Goal: Information Seeking & Learning: Check status

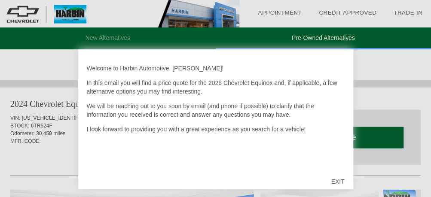
scroll to position [663, 0]
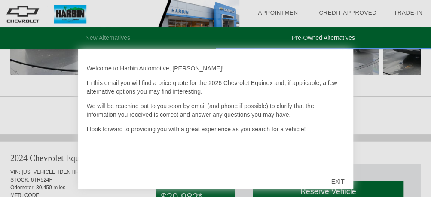
click at [333, 180] on div "EXIT" at bounding box center [337, 182] width 31 height 26
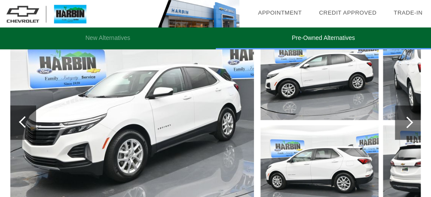
scroll to position [878, 0]
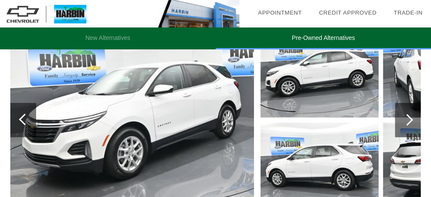
click at [414, 118] on div at bounding box center [408, 120] width 26 height 34
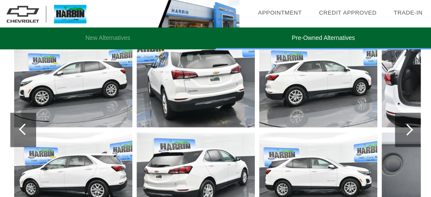
scroll to position [935, 0]
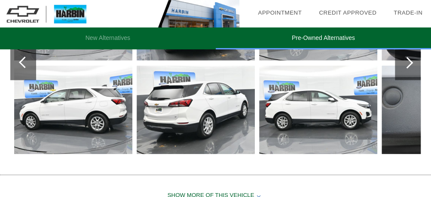
click at [411, 60] on div at bounding box center [408, 63] width 12 height 12
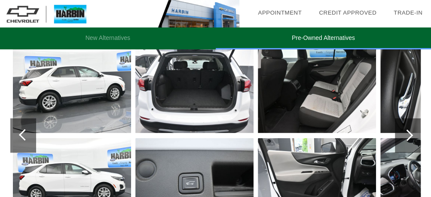
scroll to position [878, 0]
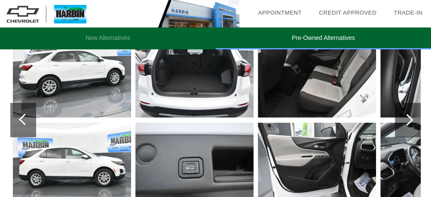
click at [407, 114] on div at bounding box center [408, 120] width 12 height 12
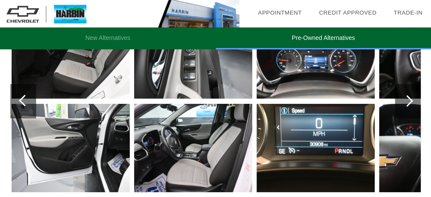
scroll to position [892, 0]
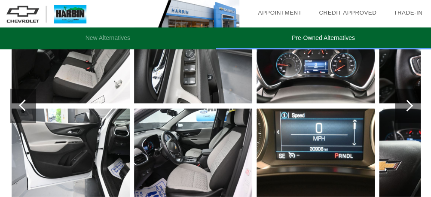
click at [405, 101] on div at bounding box center [408, 106] width 12 height 12
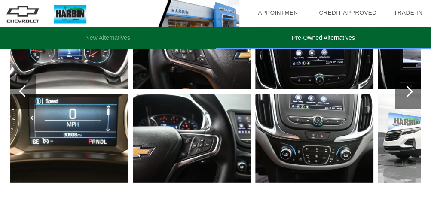
scroll to position [906, 0]
click at [412, 87] on div at bounding box center [408, 92] width 26 height 34
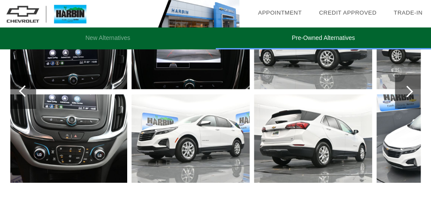
click at [408, 91] on div at bounding box center [408, 92] width 12 height 12
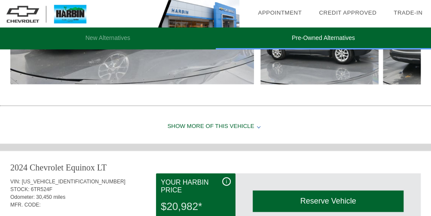
scroll to position [634, 0]
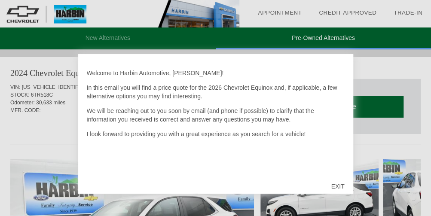
scroll to position [1099, 0]
click at [339, 185] on div "EXIT" at bounding box center [337, 187] width 31 height 26
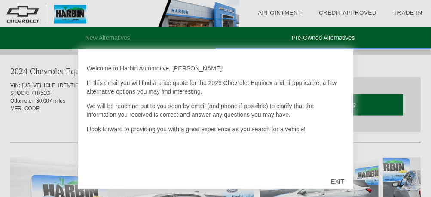
scroll to position [398, 0]
drag, startPoint x: 340, startPoint y: 179, endPoint x: 334, endPoint y: 178, distance: 6.1
click at [334, 178] on div "EXIT" at bounding box center [337, 182] width 31 height 26
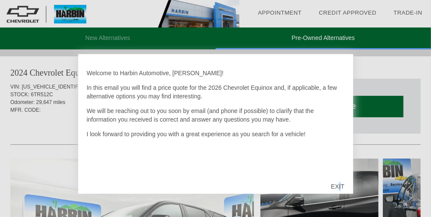
click at [340, 184] on div "EXIT" at bounding box center [337, 187] width 31 height 26
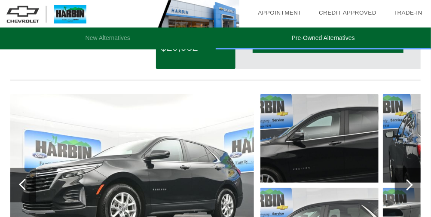
scroll to position [114, 0]
